Goal: Navigation & Orientation: Find specific page/section

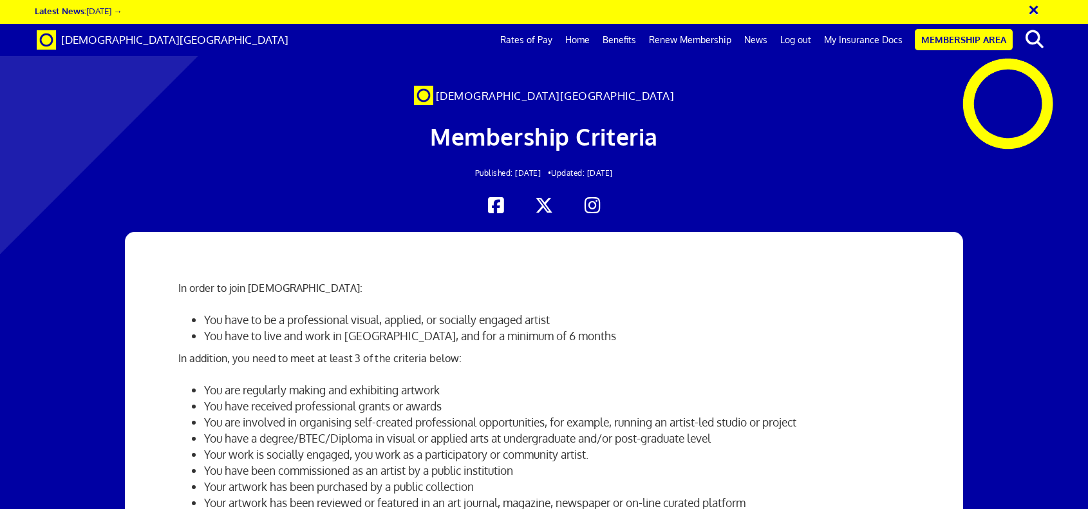
scroll to position [0, 14]
click at [254, 280] on p "In order to join Artists' Union England:" at bounding box center [544, 287] width 732 height 15
click at [135, 38] on span "[DEMOGRAPHIC_DATA][GEOGRAPHIC_DATA]" at bounding box center [174, 40] width 227 height 14
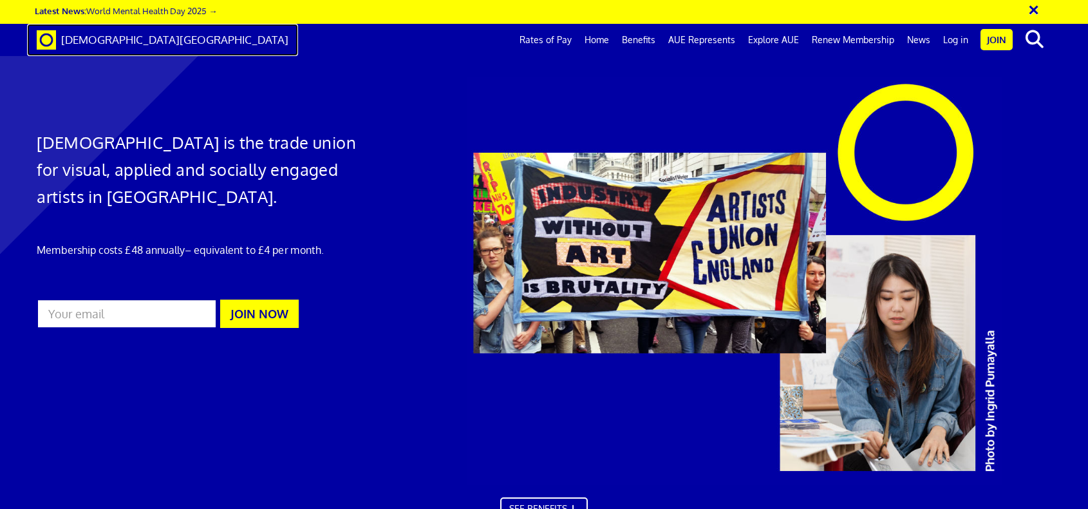
scroll to position [0, 14]
click at [110, 42] on span "[DEMOGRAPHIC_DATA][GEOGRAPHIC_DATA]" at bounding box center [174, 40] width 227 height 14
